Goal: Find specific page/section: Find specific page/section

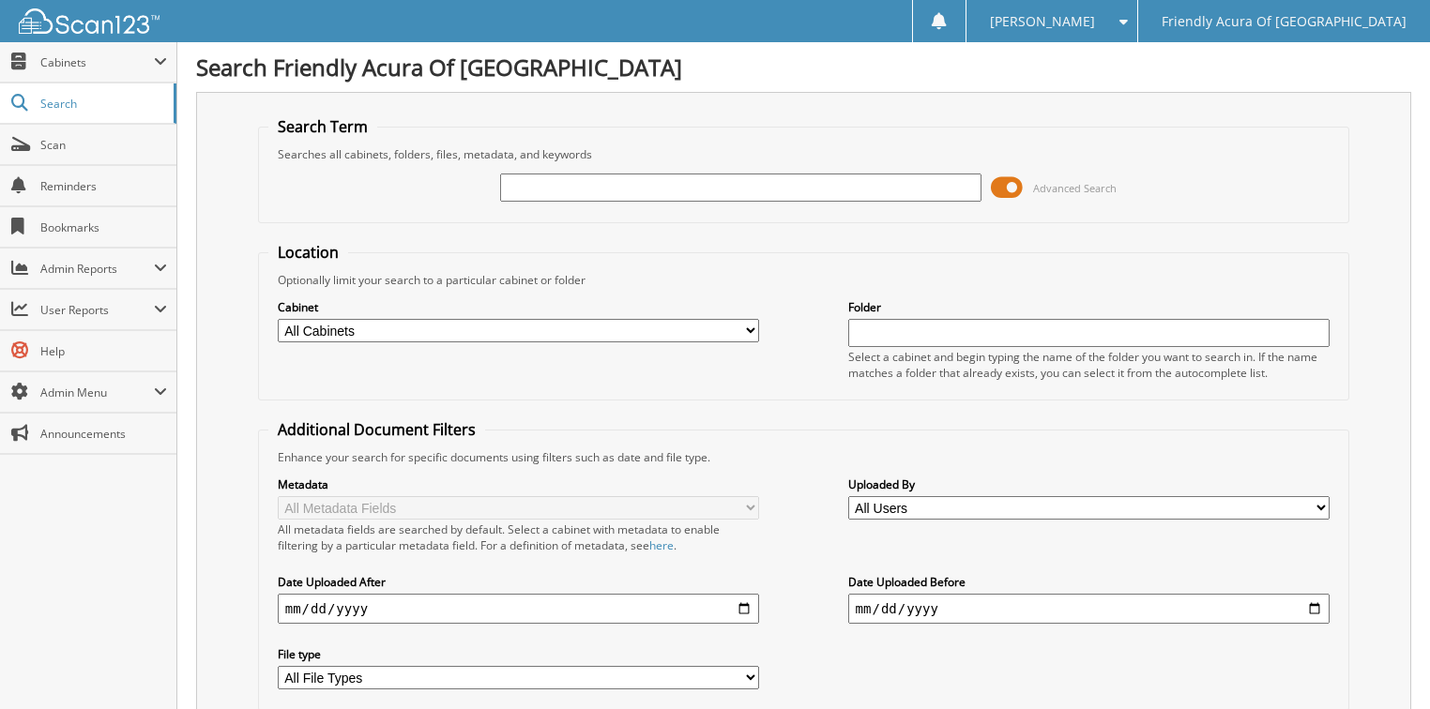
click at [634, 191] on input "text" at bounding box center [741, 188] width 482 height 28
type input "34308"
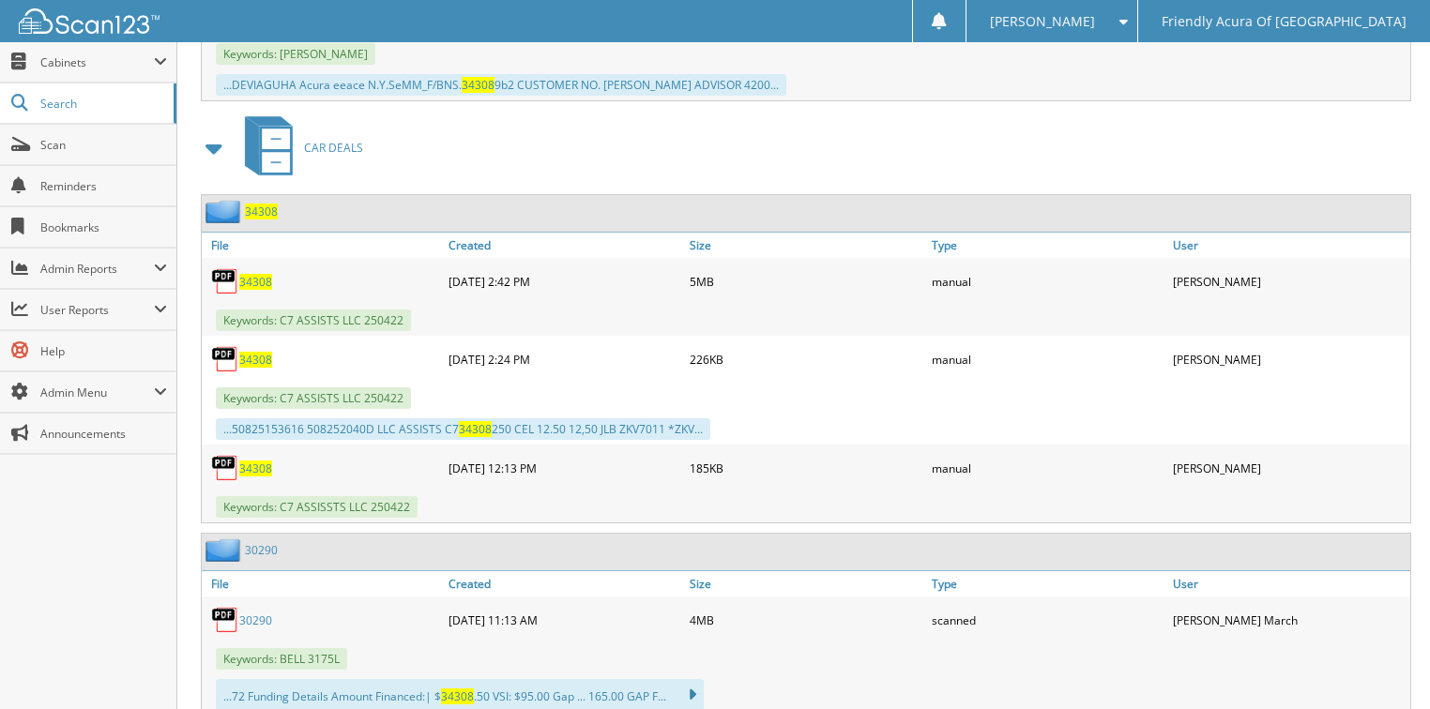
scroll to position [1426, 0]
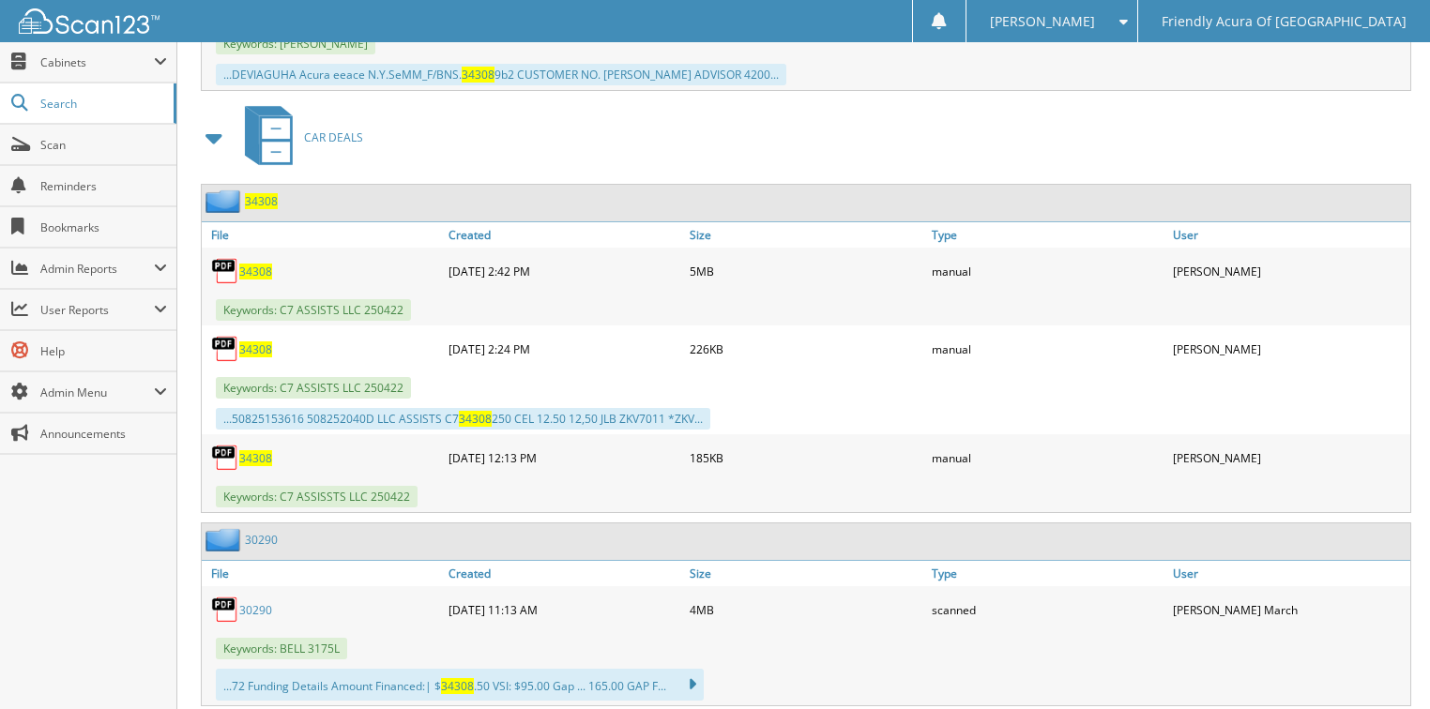
click at [254, 264] on span "34308" at bounding box center [255, 272] width 33 height 16
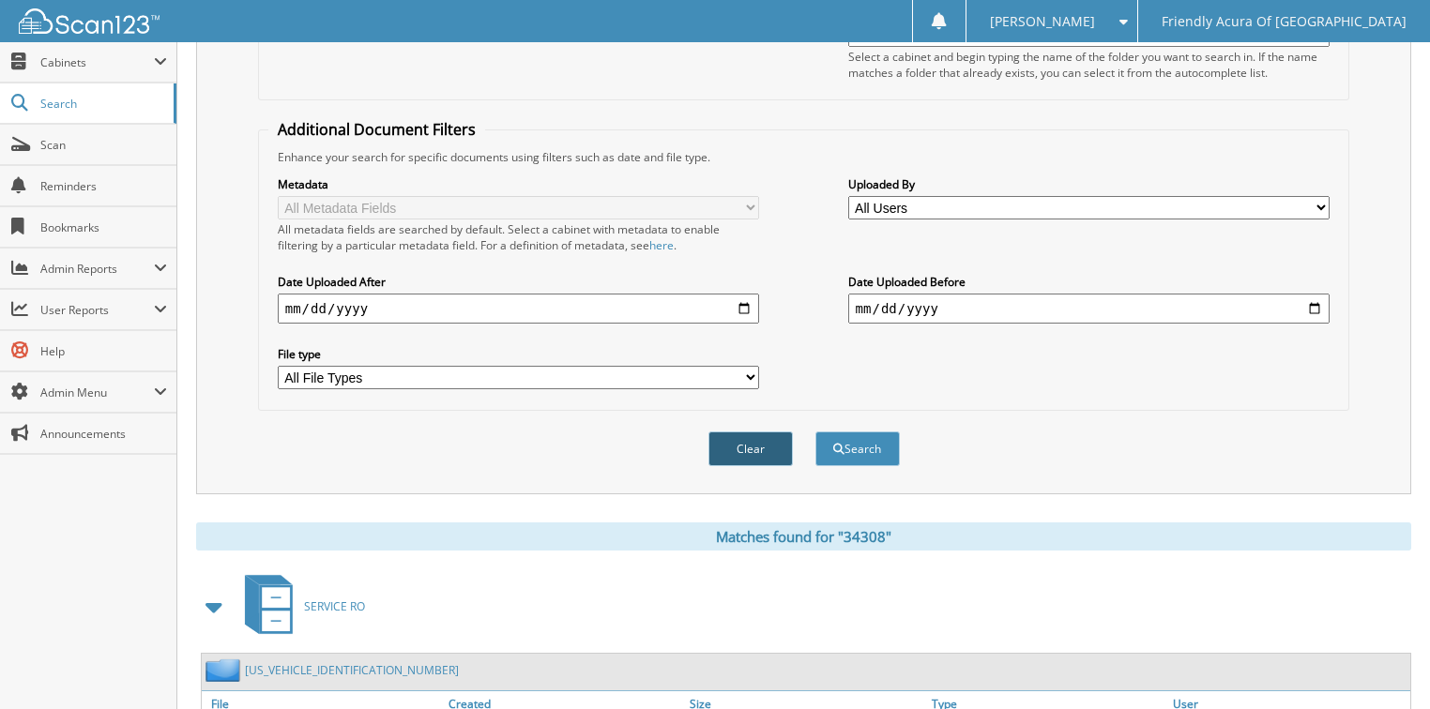
scroll to position [0, 0]
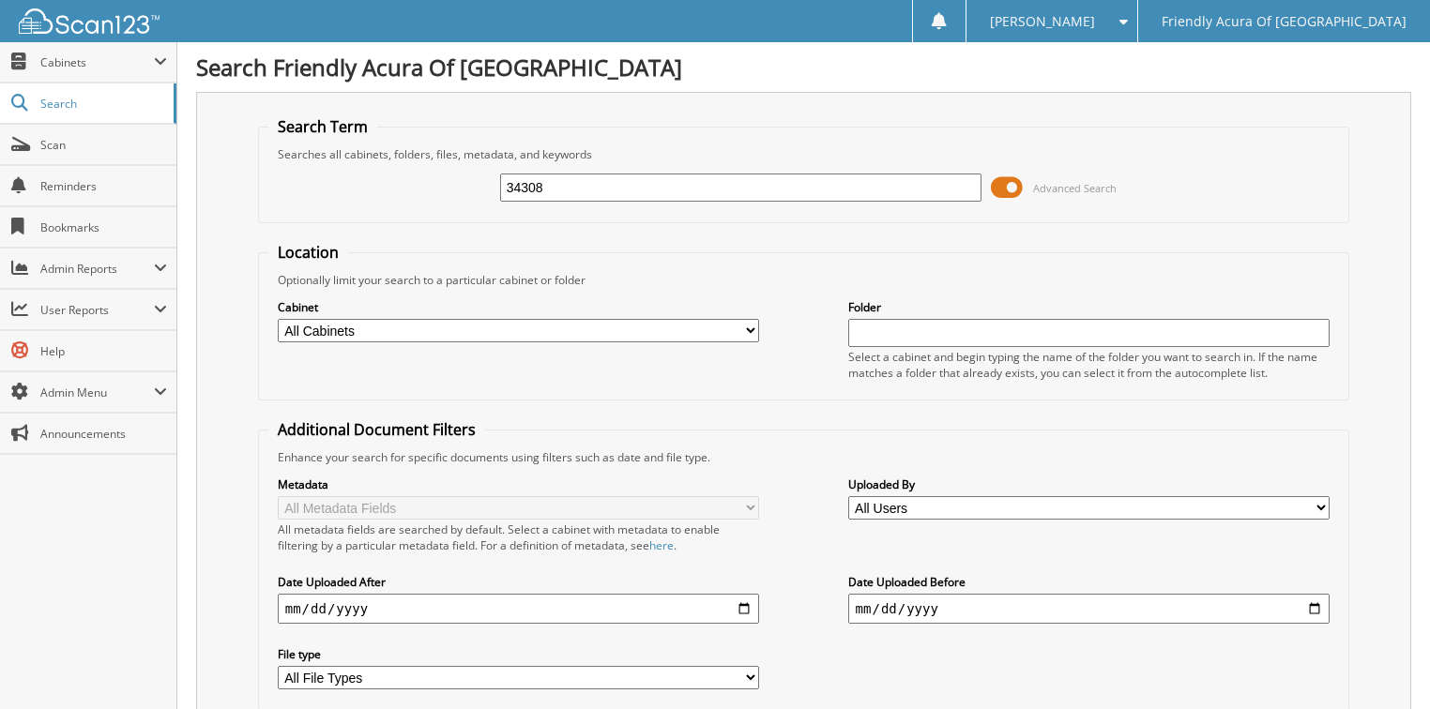
click at [826, 369] on div "Cabinet All Cabinets ACCOUNTS PAYABLE CAR DEALS DEAD DEALS PARTS SERVICE RO" at bounding box center [804, 339] width 1072 height 102
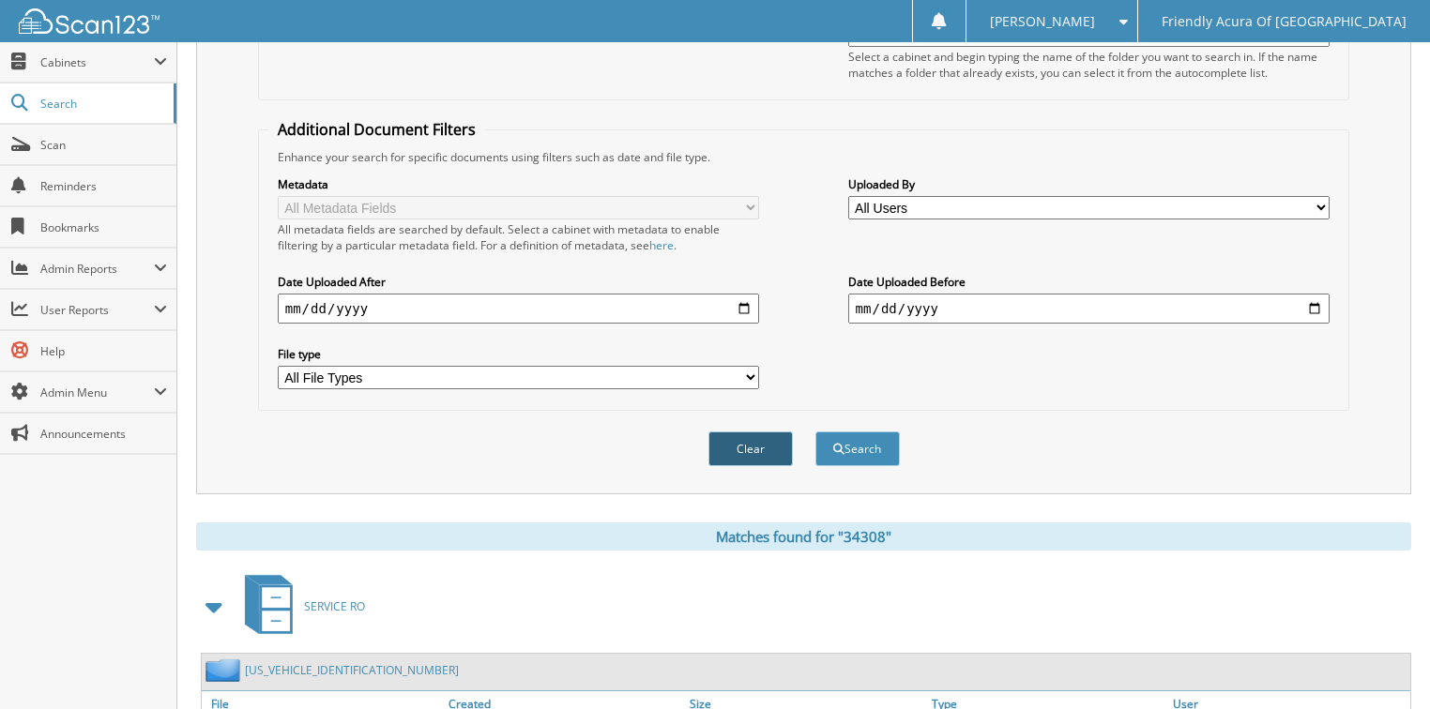
click at [756, 434] on button "Clear" at bounding box center [750, 449] width 84 height 35
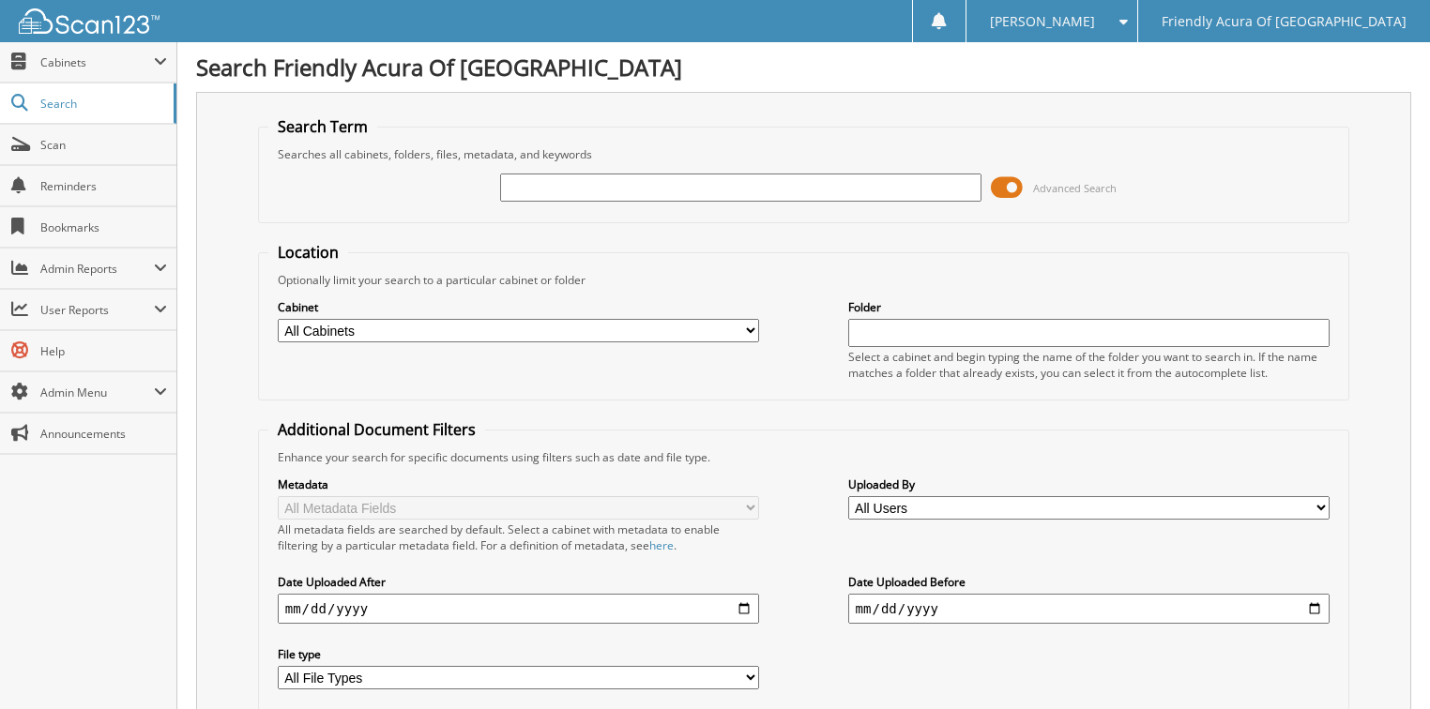
click at [781, 298] on div "Cabinet All Cabinets ACCOUNTS PAYABLE CAR DEALS DEAD DEALS PARTS SERVICE RO" at bounding box center [804, 339] width 1072 height 102
click at [728, 86] on div "Search Friendly Acura Of Middletown Search Term Searches all cabinets, folders,…" at bounding box center [803, 425] width 1253 height 851
click at [689, 90] on div "Search Friendly Acura Of Middletown Search Term Searches all cabinets, folders,…" at bounding box center [803, 425] width 1253 height 851
click at [773, 61] on h1 "Search Friendly Acura Of [GEOGRAPHIC_DATA]" at bounding box center [803, 67] width 1215 height 31
